Goal: Find specific page/section: Find specific page/section

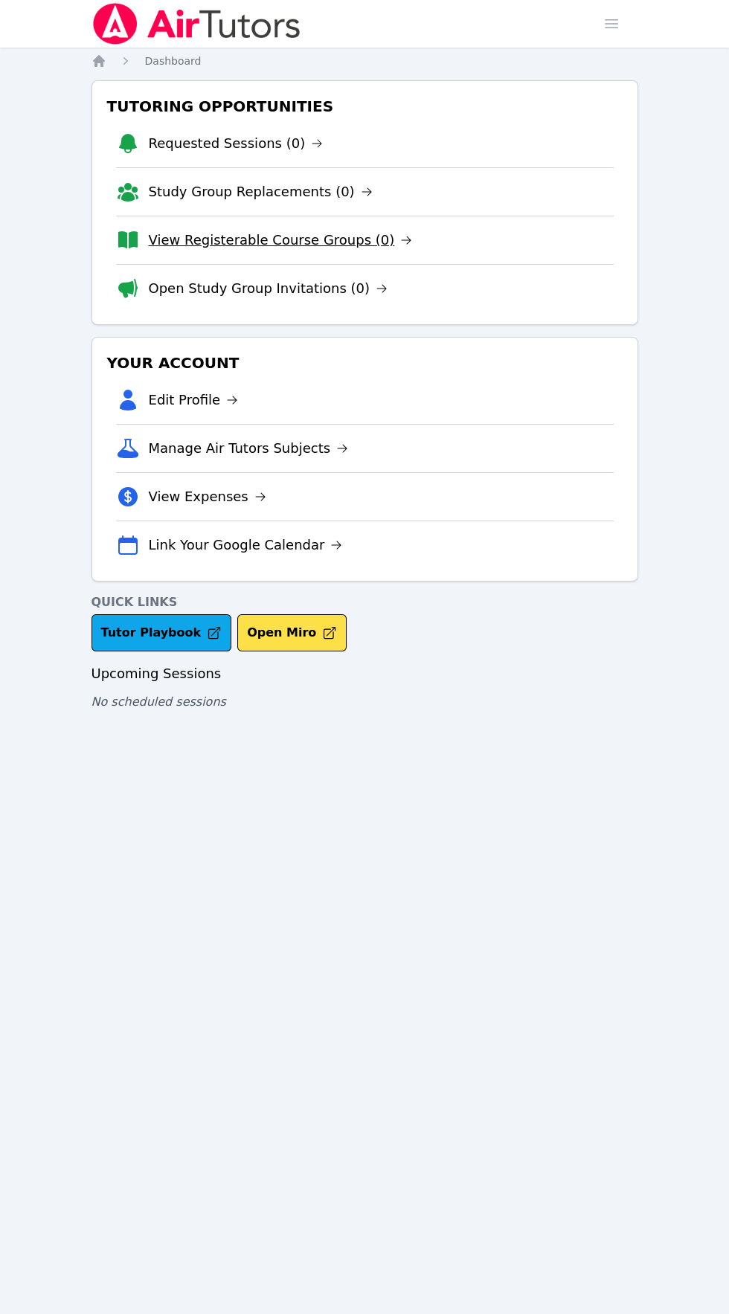
click at [187, 238] on link "View Registerable Course Groups (0)" at bounding box center [281, 240] width 264 height 21
